Goal: Find specific page/section: Find specific page/section

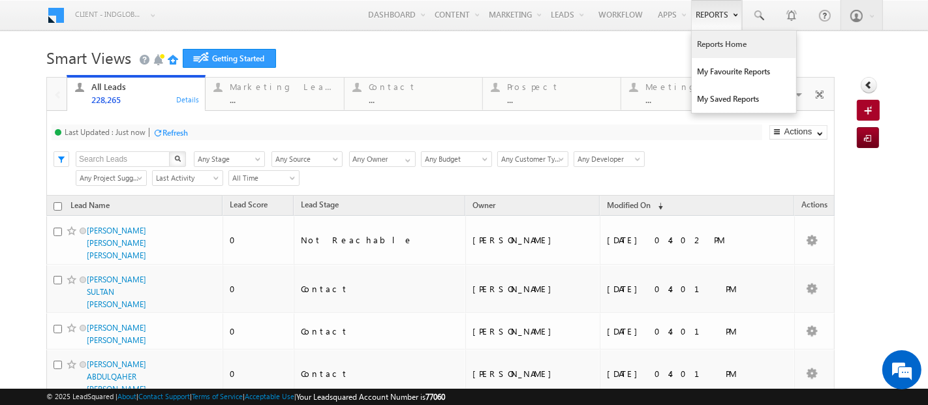
click at [715, 44] on link "Reports Home" at bounding box center [744, 44] width 104 height 27
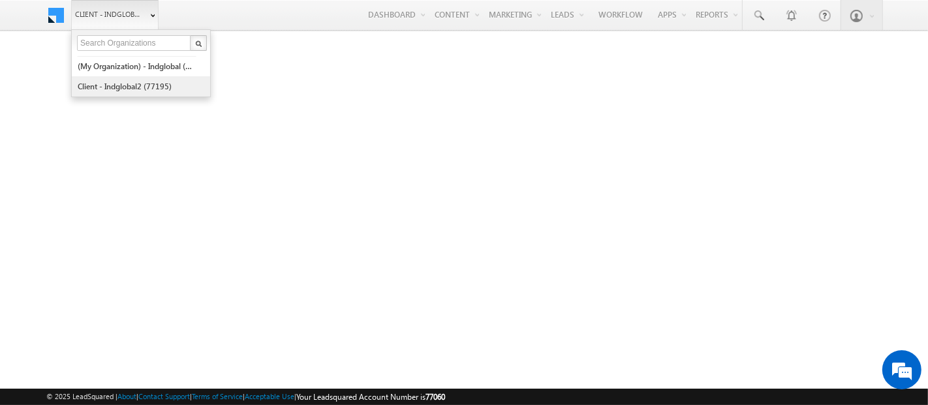
click at [111, 85] on link "Client - indglobal2 (77195)" at bounding box center [136, 86] width 119 height 20
